Goal: Task Accomplishment & Management: Use online tool/utility

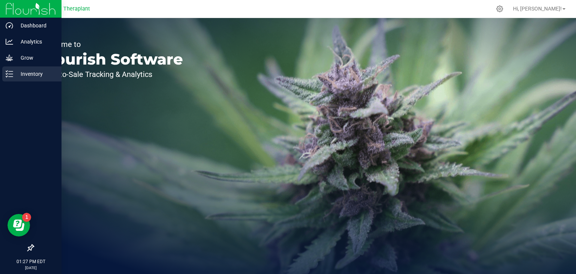
click at [36, 73] on p "Inventory" at bounding box center [35, 73] width 45 height 9
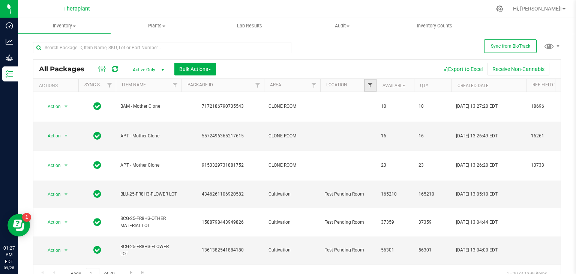
click at [368, 86] on span "Filter" at bounding box center [370, 85] width 6 height 6
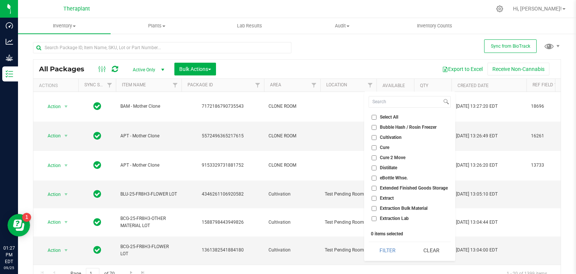
click at [302, 83] on th "Area" at bounding box center [292, 85] width 56 height 13
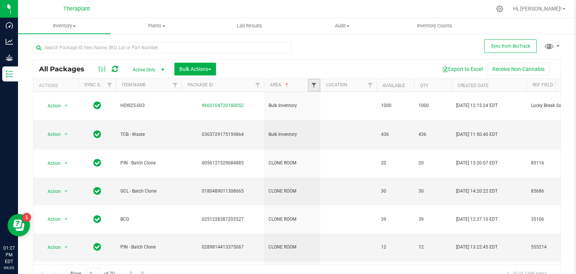
click at [312, 87] on span "Filter" at bounding box center [314, 85] width 6 height 6
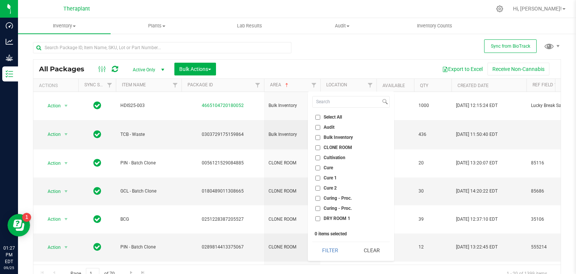
click at [318, 147] on input "CLONE ROOM" at bounding box center [317, 147] width 5 height 5
checkbox input "true"
click at [334, 252] on button "Filter" at bounding box center [330, 250] width 36 height 16
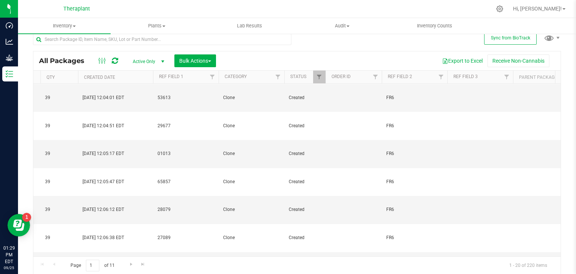
scroll to position [88, 373]
click at [441, 78] on span "Filter" at bounding box center [441, 77] width 6 height 6
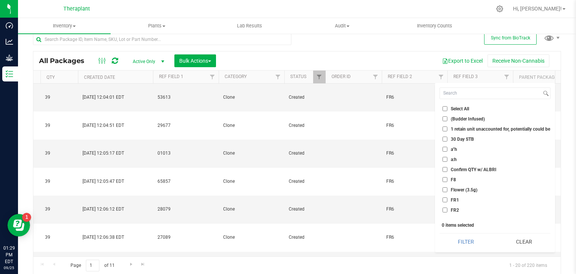
click at [445, 209] on input "FR2" at bounding box center [444, 209] width 5 height 5
checkbox input "true"
click at [458, 244] on button "Filter" at bounding box center [465, 241] width 53 height 16
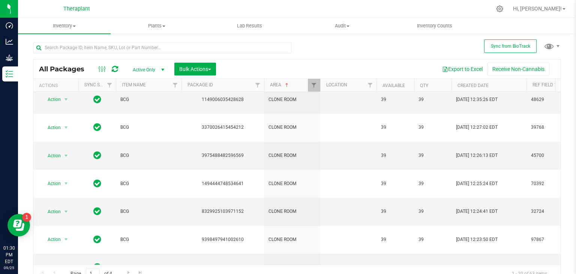
scroll to position [8, 0]
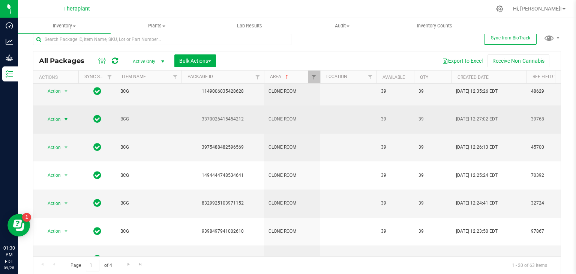
click at [64, 116] on span "select" at bounding box center [66, 119] width 6 height 6
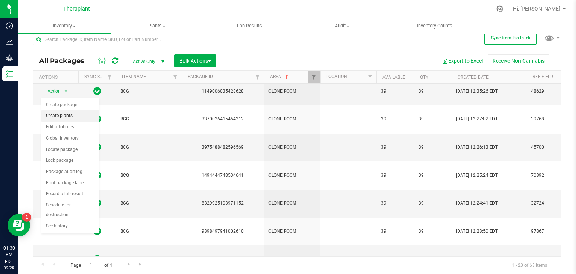
click at [54, 119] on li "Create plants" at bounding box center [70, 115] width 58 height 11
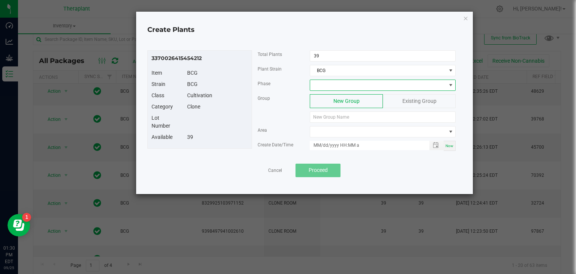
click at [326, 81] on span at bounding box center [378, 85] width 136 height 10
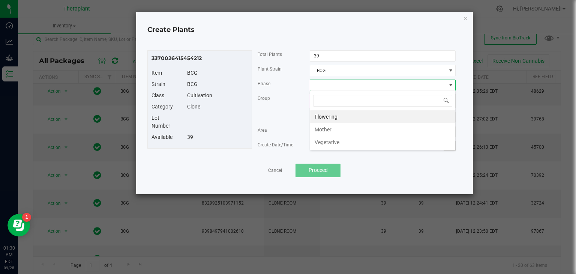
scroll to position [11, 146]
click at [330, 142] on li "Vegetative" at bounding box center [382, 142] width 145 height 13
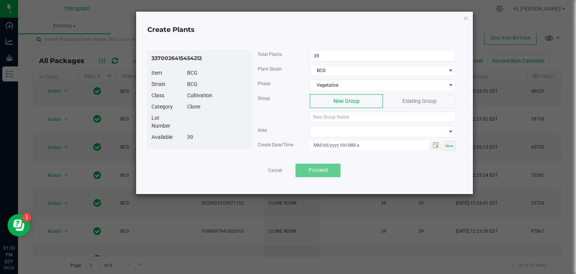
click at [370, 97] on div "New Group" at bounding box center [346, 101] width 73 height 14
click at [361, 116] on input at bounding box center [383, 116] width 146 height 11
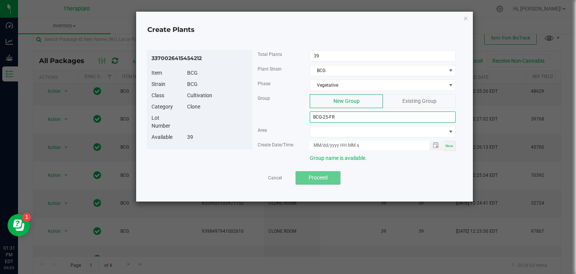
type input "BCG-25-FR"
click at [466, 18] on icon "button" at bounding box center [465, 17] width 5 height 9
